Goal: Task Accomplishment & Management: Manage account settings

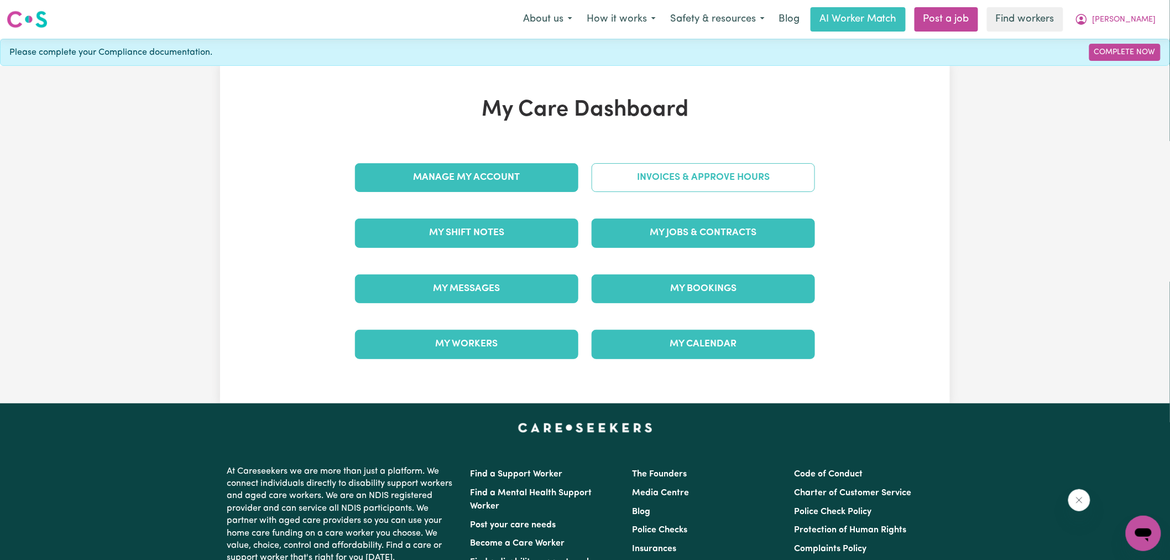
click at [629, 174] on link "Invoices & Approve Hours" at bounding box center [703, 177] width 223 height 29
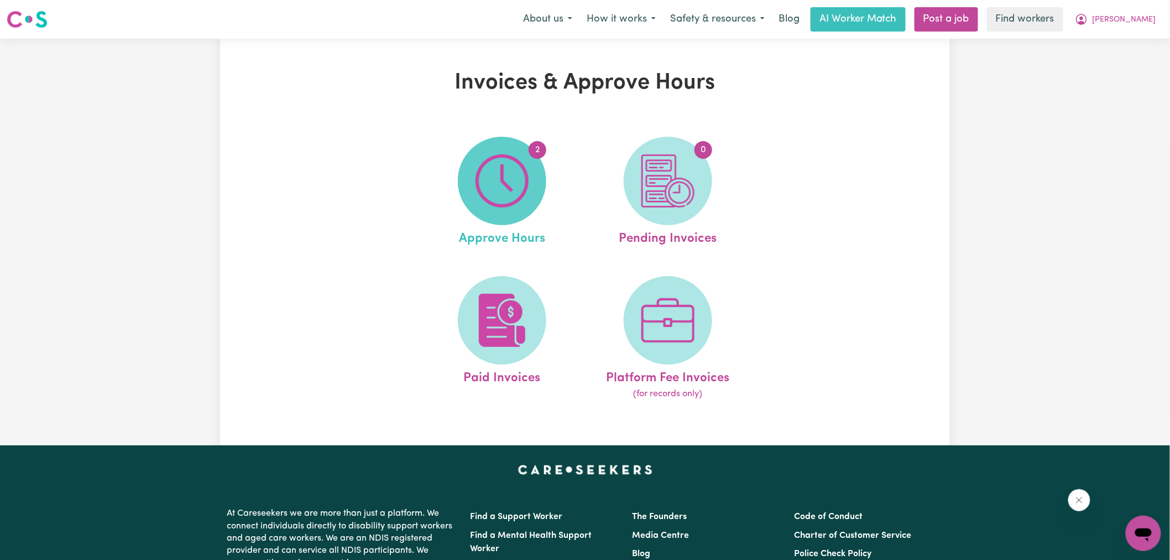
click at [502, 197] on img at bounding box center [502, 180] width 53 height 53
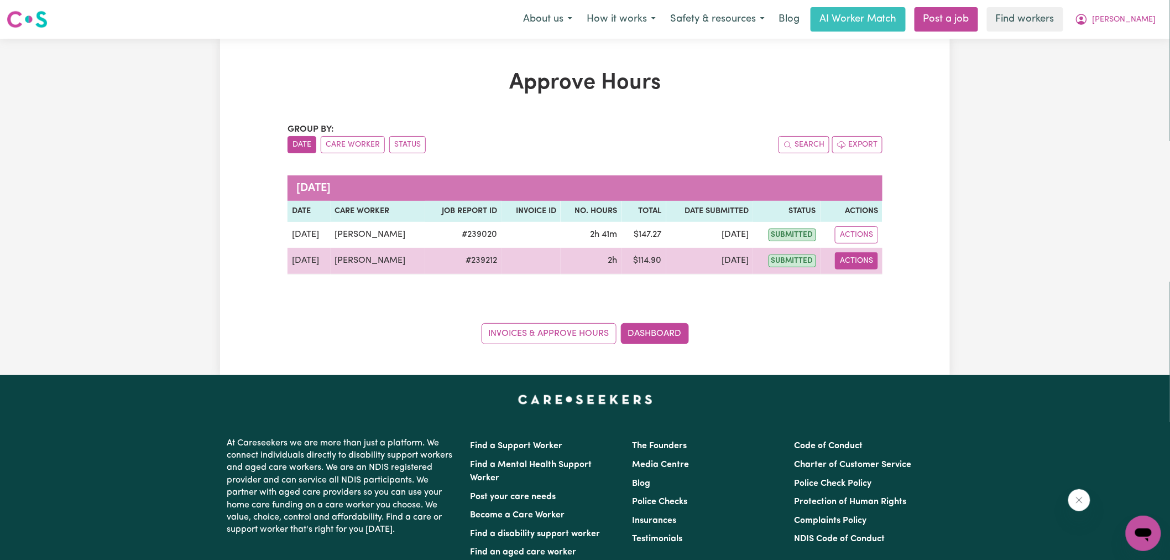
click at [857, 259] on button "Actions" at bounding box center [856, 260] width 43 height 17
click at [877, 289] on link "View Job Report" at bounding box center [883, 286] width 95 height 22
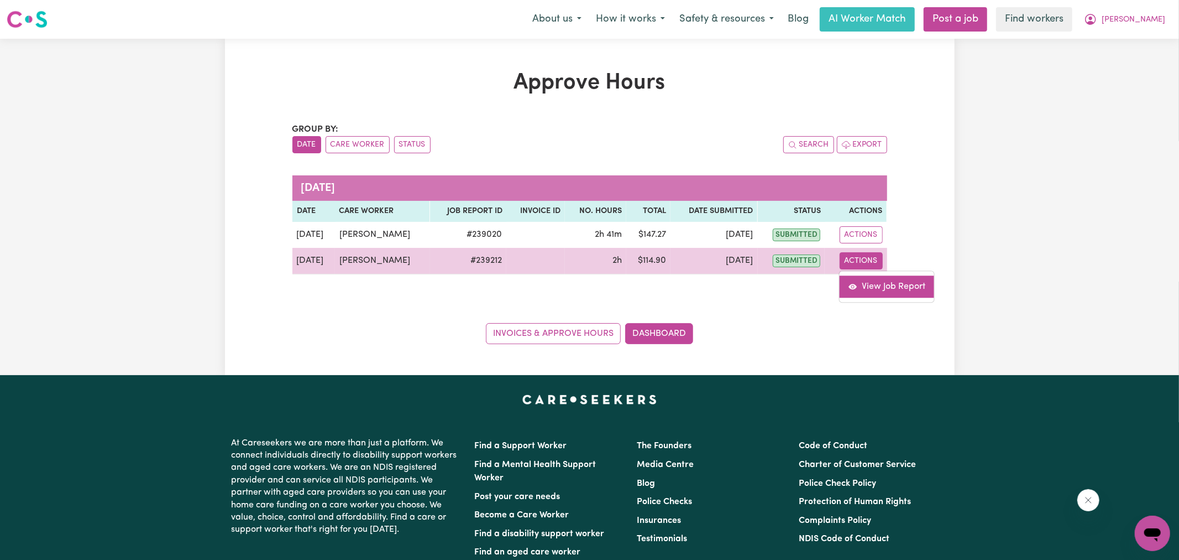
select select "pm"
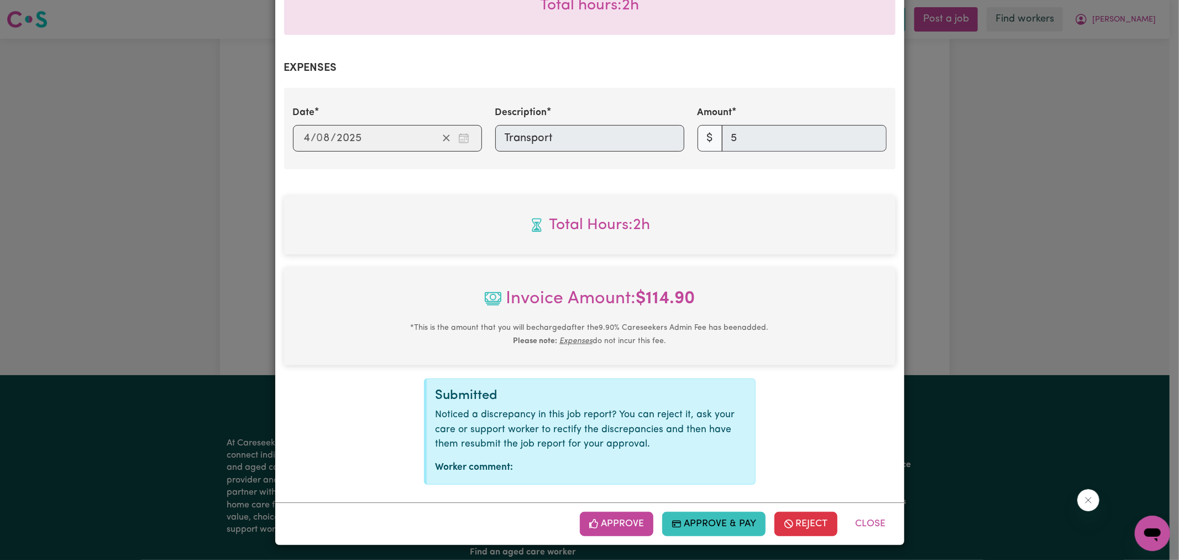
scroll to position [375, 0]
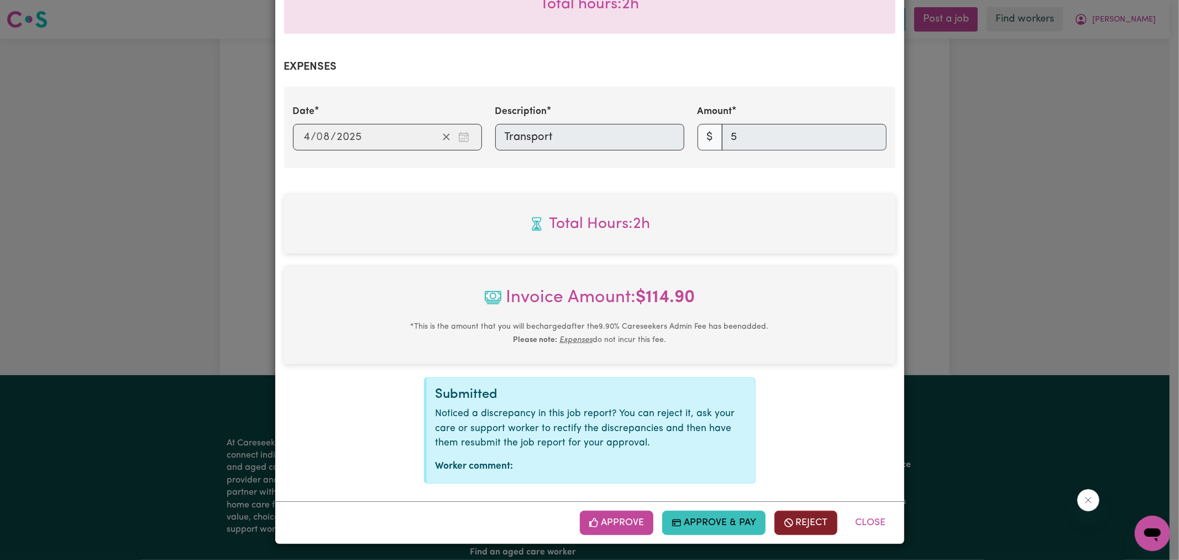
click at [805, 531] on button "Reject" at bounding box center [806, 522] width 63 height 24
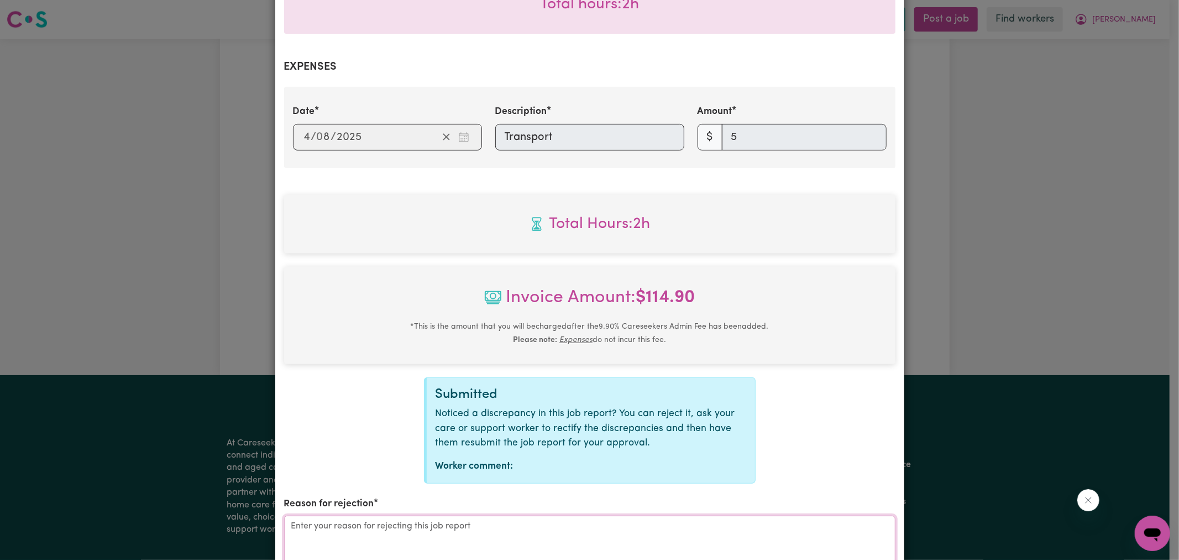
drag, startPoint x: 608, startPoint y: 526, endPoint x: 655, endPoint y: 498, distance: 54.8
click at [608, 526] on textarea "Reason for rejection" at bounding box center [590, 556] width 612 height 83
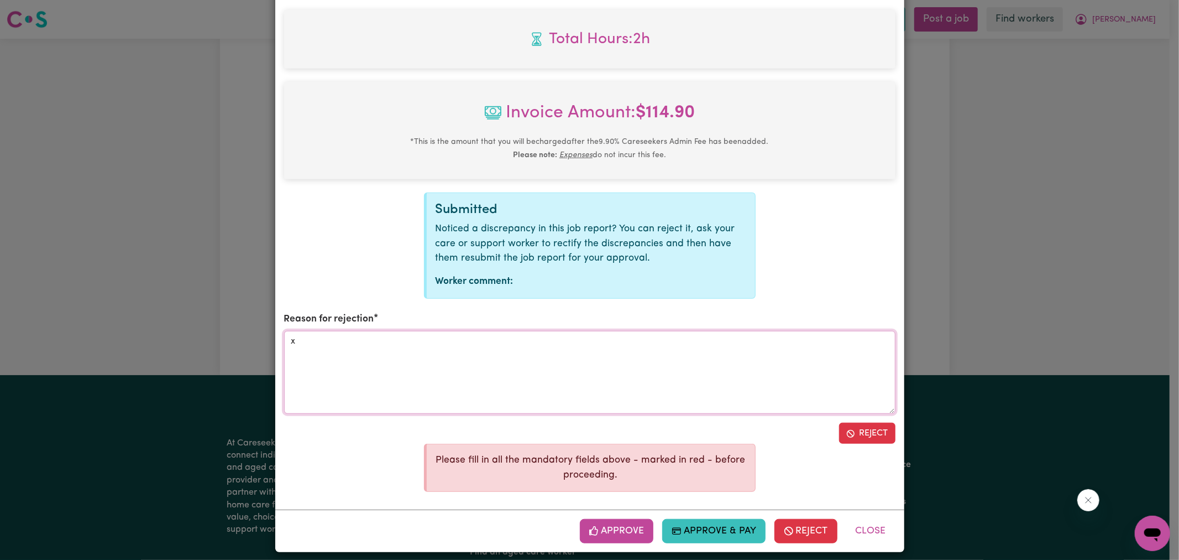
type textarea "x"
click at [888, 427] on button "Reject" at bounding box center [867, 432] width 56 height 21
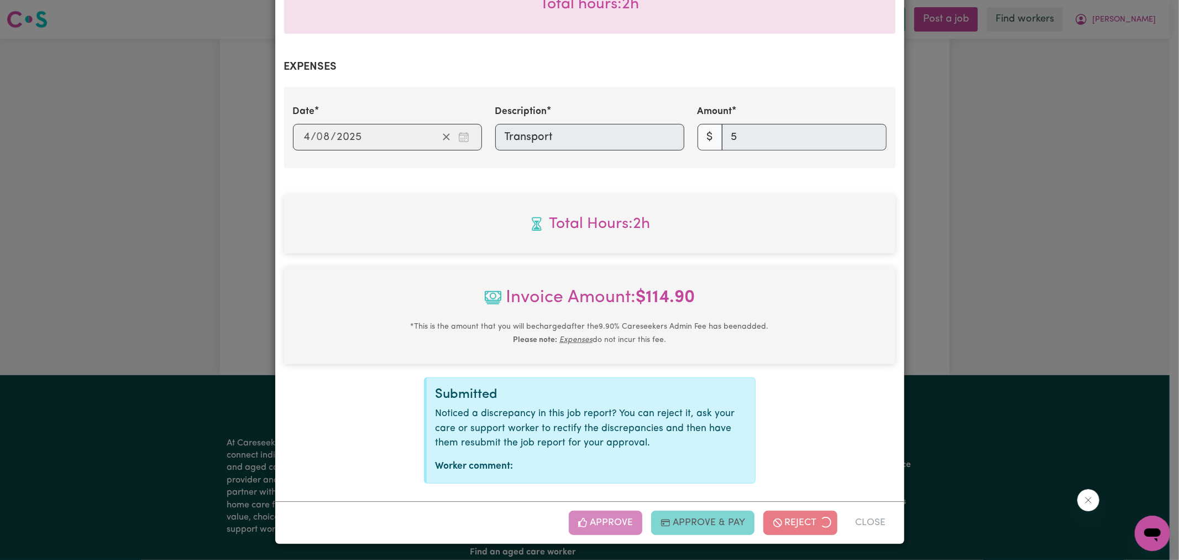
drag, startPoint x: 1009, startPoint y: 300, endPoint x: 1086, endPoint y: 82, distance: 231.7
click at [1009, 299] on div "Job Report # 239212 - [PERSON_NAME] Summary Job report # 239212 Client name: [G…" at bounding box center [589, 280] width 1179 height 560
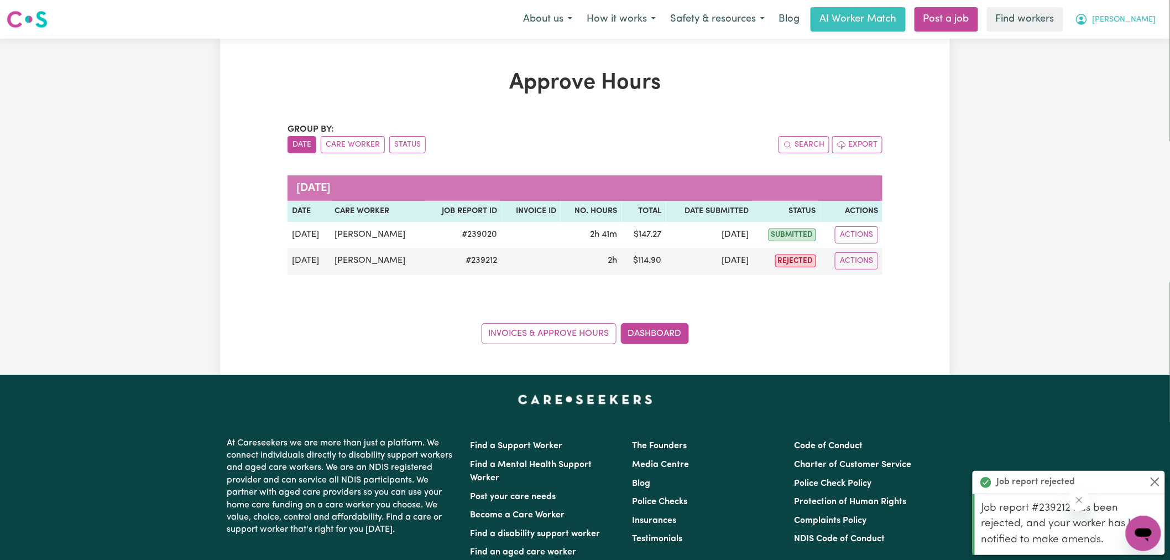
click at [1126, 20] on span "[PERSON_NAME]" at bounding box center [1125, 20] width 64 height 12
click at [1103, 62] on link "Logout" at bounding box center [1119, 63] width 87 height 21
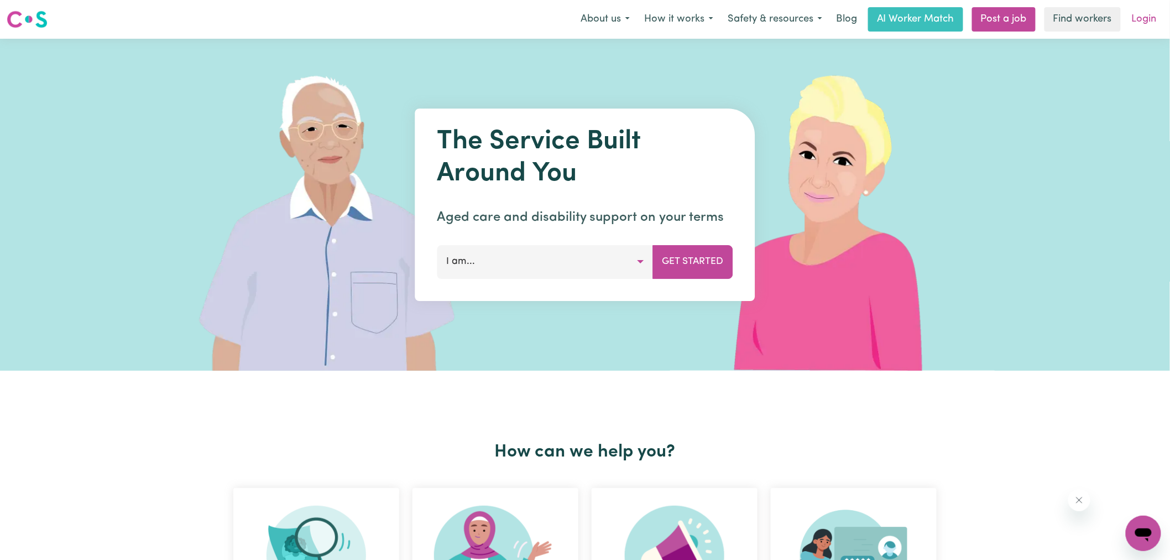
click at [1145, 19] on link "Login" at bounding box center [1144, 19] width 38 height 24
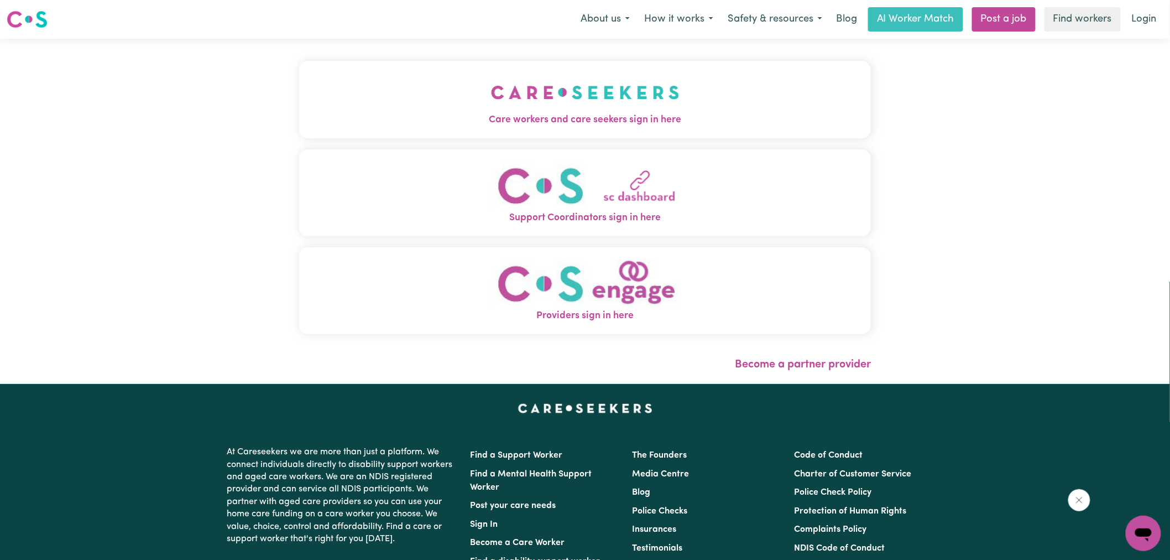
click at [533, 104] on img "Care workers and care seekers sign in here" at bounding box center [585, 92] width 189 height 41
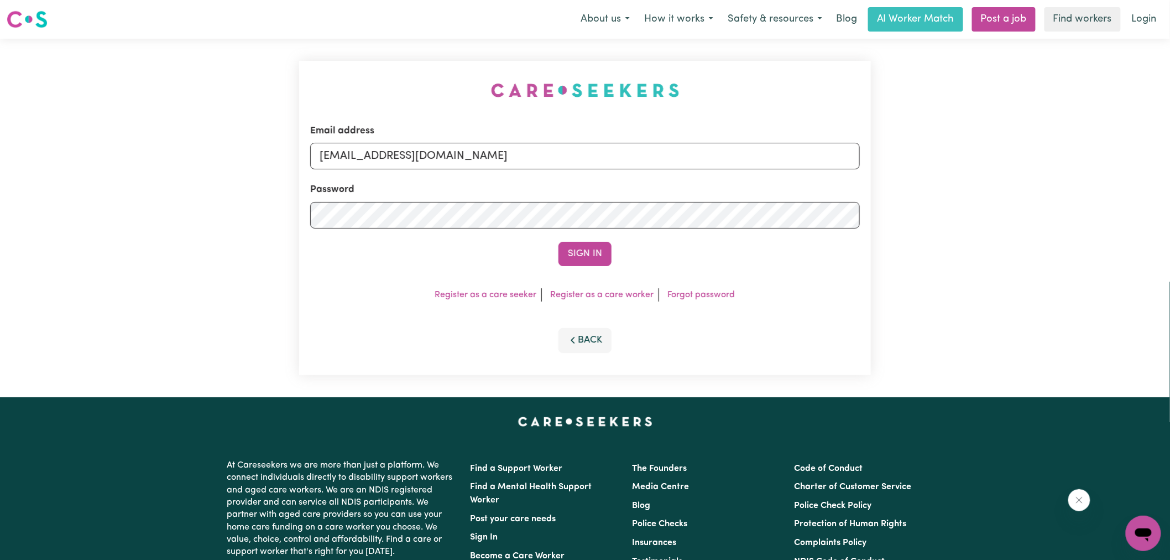
click at [278, 58] on div "Email address [EMAIL_ADDRESS][DOMAIN_NAME] Password Sign In Register as a care …" at bounding box center [585, 218] width 1170 height 358
drag, startPoint x: 379, startPoint y: 156, endPoint x: 1030, endPoint y: 206, distance: 653.3
click at [1030, 206] on div "Email address [EMAIL_ADDRESS][DOMAIN_NAME] Password Sign In Register as a care …" at bounding box center [585, 218] width 1170 height 358
type input "superuser~[EMAIL_ADDRESS][DOMAIN_NAME]"
click at [558, 242] on button "Sign In" at bounding box center [584, 254] width 53 height 24
